Goal: Check status: Check status

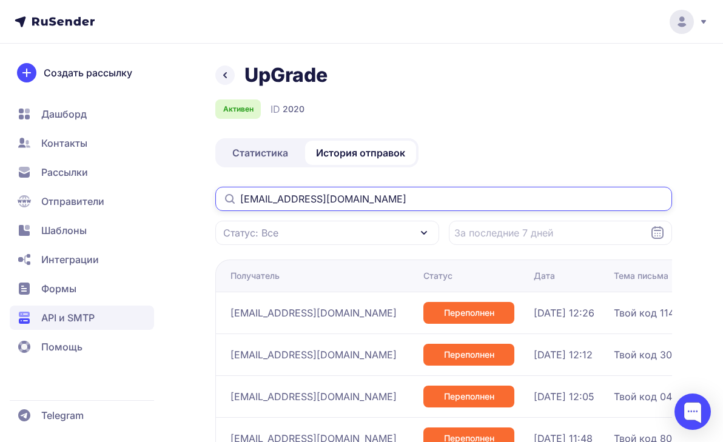
scroll to position [138, 0]
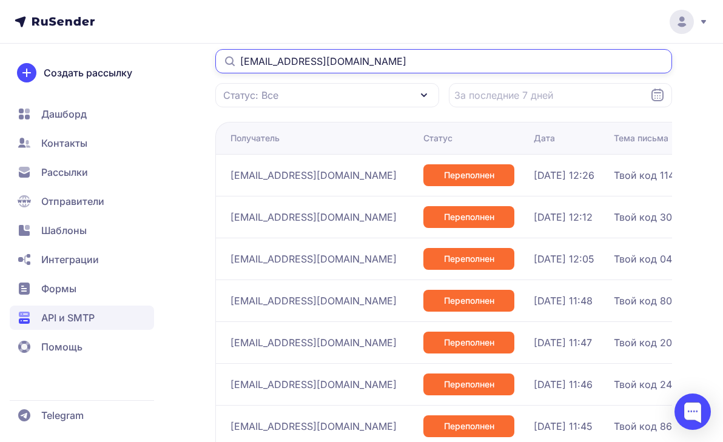
drag, startPoint x: 0, startPoint y: 0, endPoint x: 316, endPoint y: 59, distance: 322.0
click at [316, 59] on input "marinamilakina7@gmail.com" at bounding box center [443, 61] width 457 height 24
paste input "[EMAIL_ADDRESS][DOMAIN_NAME]"
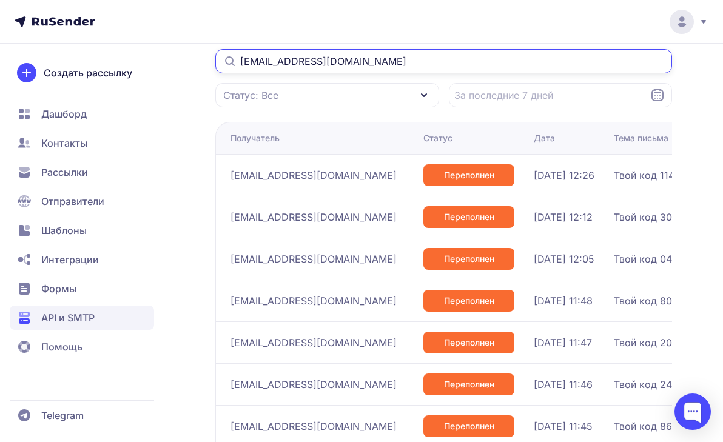
type input "[EMAIL_ADDRESS][DOMAIN_NAME]"
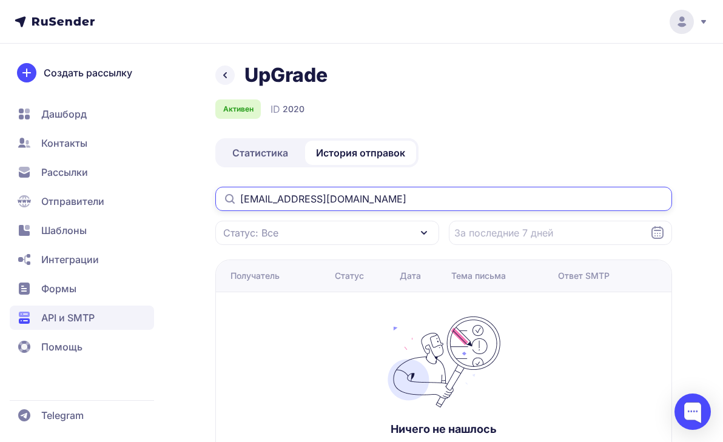
click at [401, 198] on input "[EMAIL_ADDRESS][DOMAIN_NAME]" at bounding box center [443, 199] width 457 height 24
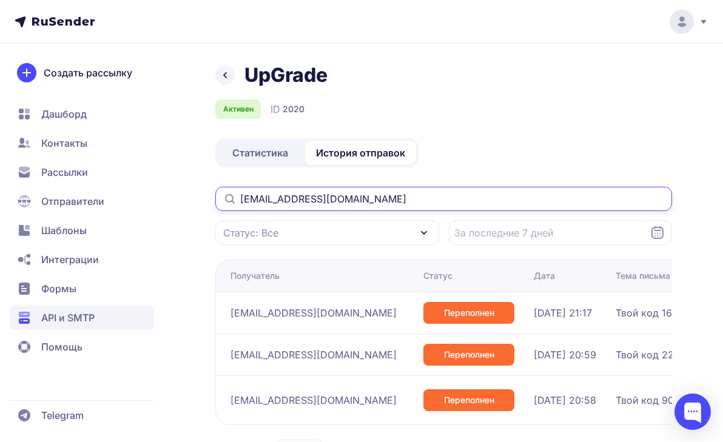
click at [287, 197] on input "[EMAIL_ADDRESS][DOMAIN_NAME]" at bounding box center [443, 199] width 457 height 24
paste input "text"
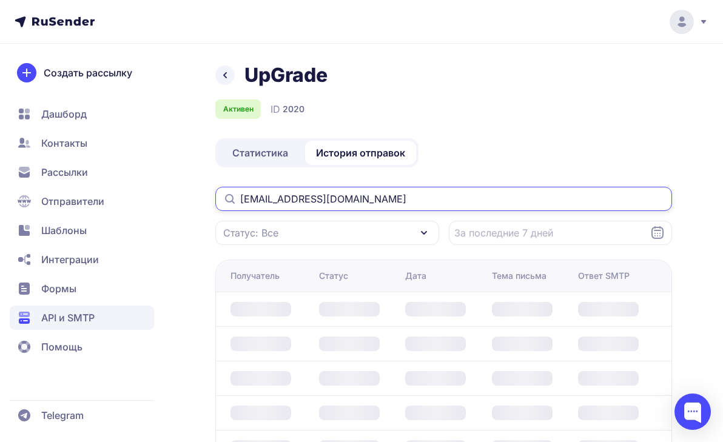
type input "[EMAIL_ADDRESS][DOMAIN_NAME]"
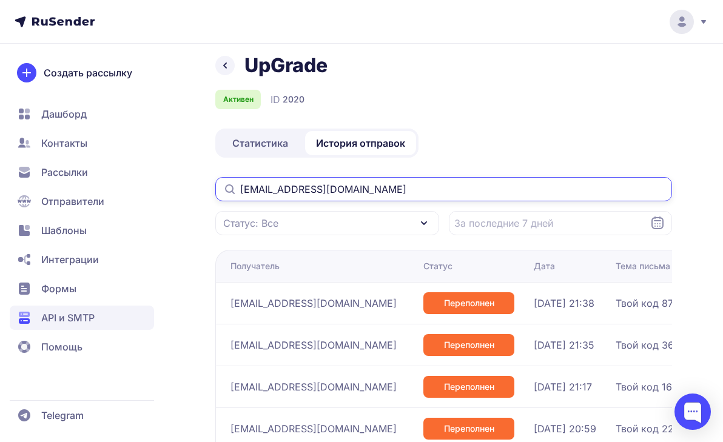
scroll to position [13, 0]
